Goal: Information Seeking & Learning: Find specific fact

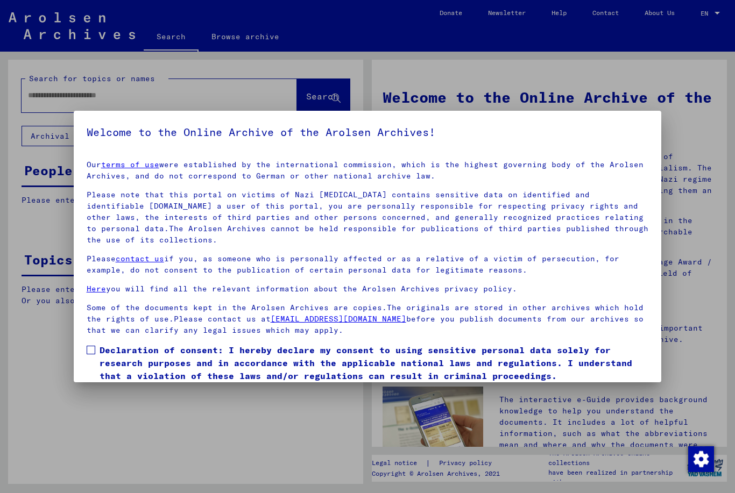
click at [56, 102] on div at bounding box center [367, 246] width 735 height 493
click at [61, 103] on div at bounding box center [367, 246] width 735 height 493
click at [67, 95] on div at bounding box center [367, 246] width 735 height 493
click at [609, 369] on span "Declaration of consent: I hereby declare my consent to using sensitive personal…" at bounding box center [374, 363] width 549 height 39
click at [248, 39] on div at bounding box center [367, 246] width 735 height 493
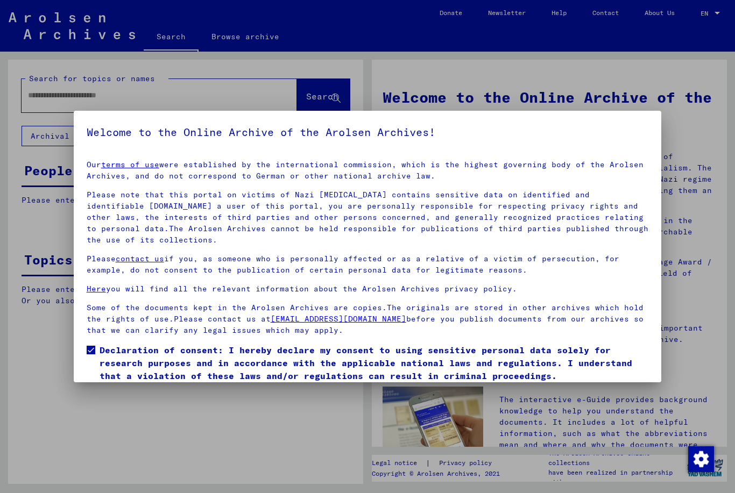
click at [133, 165] on link "terms of use" at bounding box center [130, 165] width 58 height 10
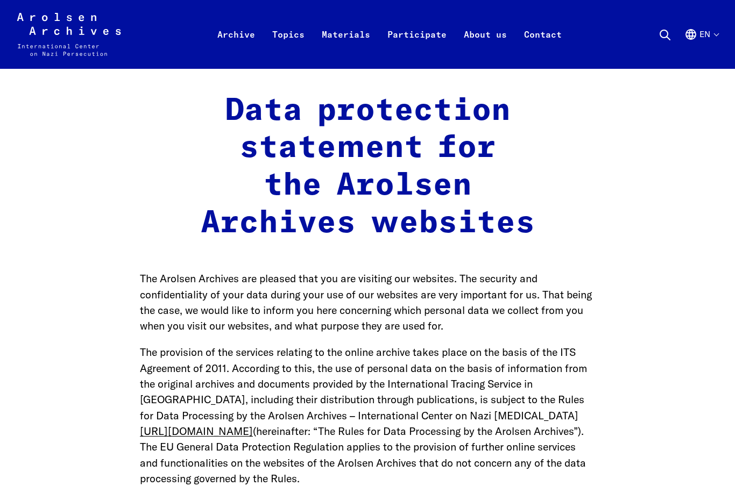
click at [237, 32] on link "Archive" at bounding box center [236, 47] width 55 height 43
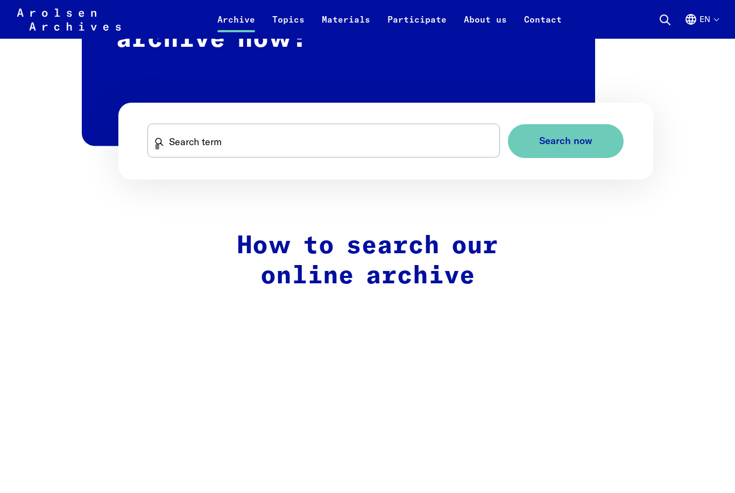
scroll to position [705, 0]
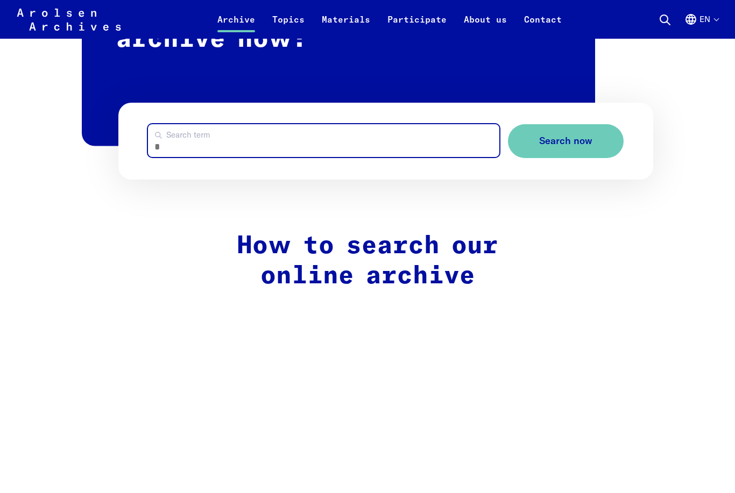
click at [184, 138] on input "Search term" at bounding box center [323, 141] width 351 height 33
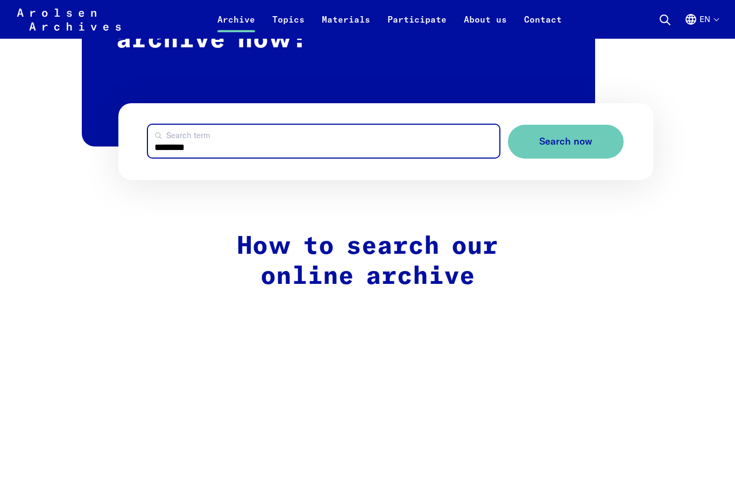
type input "********"
click at [565, 140] on button "Search now" at bounding box center [566, 142] width 116 height 34
